Goal: Check status: Check status

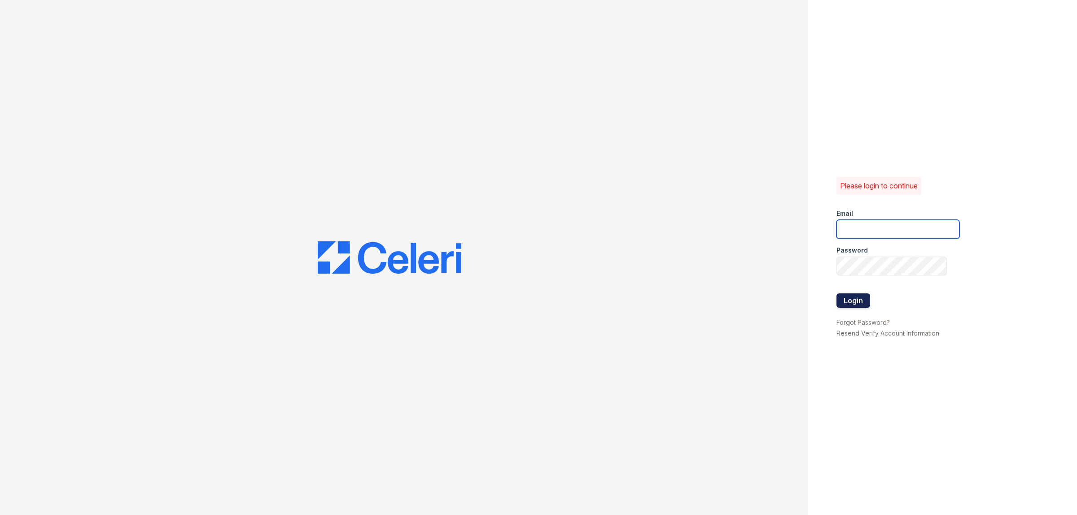
type input "[PERSON_NAME][DOMAIN_NAME][EMAIL_ADDRESS][DOMAIN_NAME]"
click at [870, 303] on button "Login" at bounding box center [854, 301] width 34 height 14
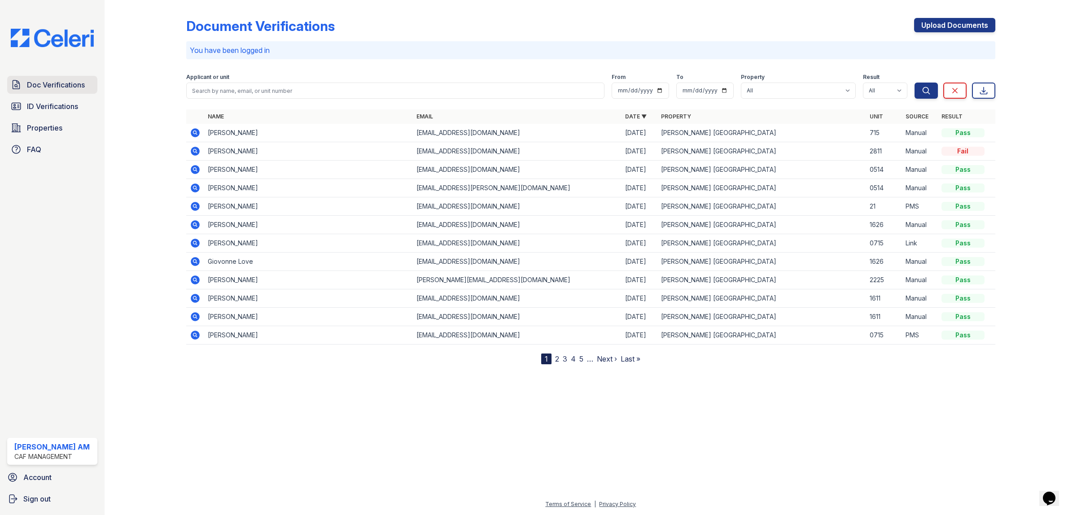
click at [54, 93] on link "Doc Verifications" at bounding box center [52, 85] width 90 height 18
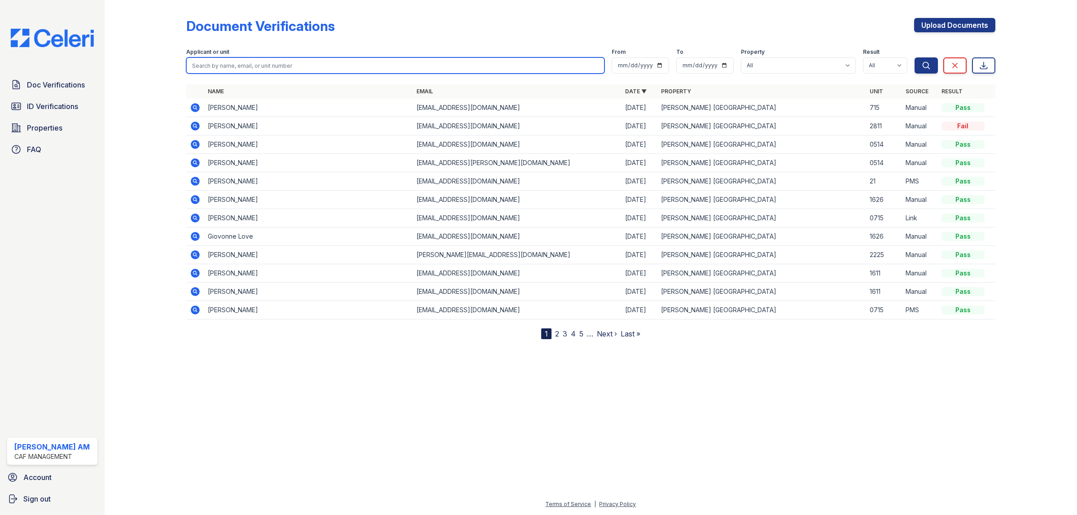
click at [239, 62] on input "search" at bounding box center [395, 65] width 418 height 16
type input "[PERSON_NAME]"
click at [915, 57] on button "Search" at bounding box center [926, 65] width 23 height 16
